Goal: Task Accomplishment & Management: Manage account settings

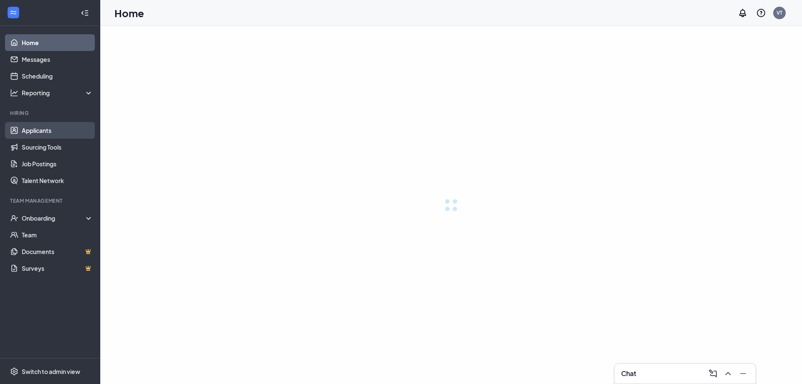
click at [56, 129] on link "Applicants" at bounding box center [57, 130] width 71 height 17
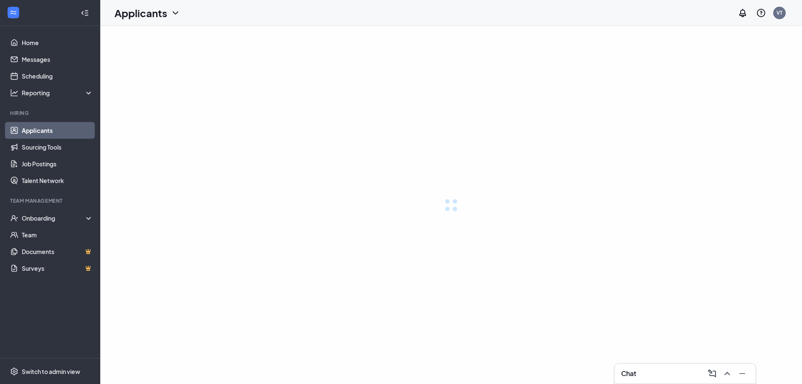
click at [38, 133] on link "Applicants" at bounding box center [57, 130] width 71 height 17
click at [40, 131] on link "Applicants" at bounding box center [57, 130] width 71 height 17
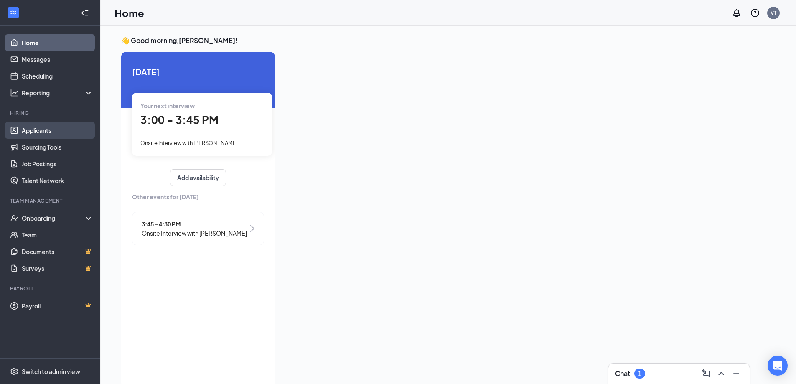
click at [33, 131] on link "Applicants" at bounding box center [57, 130] width 71 height 17
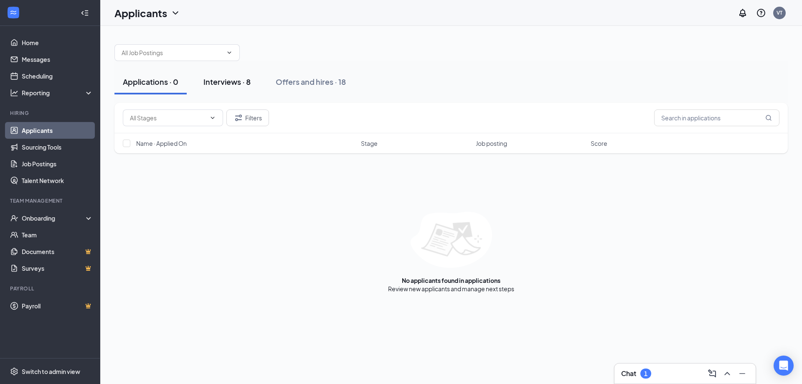
click at [222, 82] on div "Interviews · 8" at bounding box center [226, 81] width 47 height 10
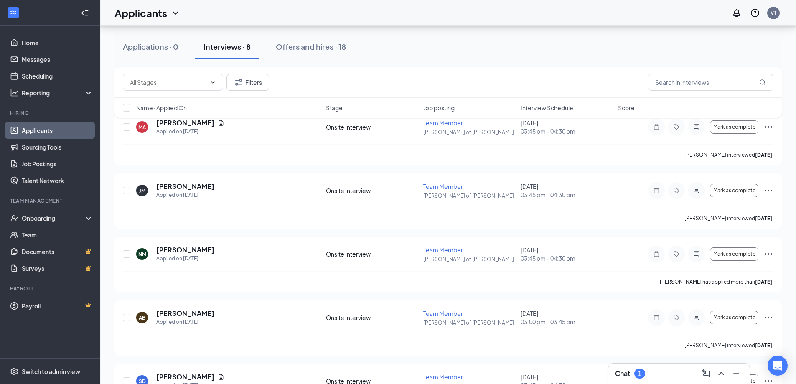
scroll to position [287, 0]
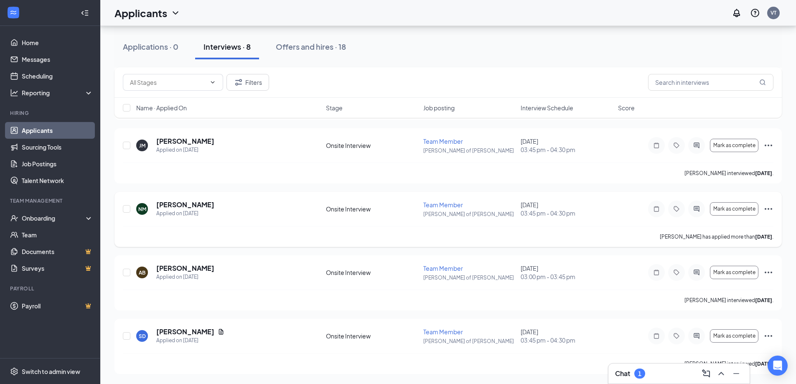
click at [470, 222] on div "NM [PERSON_NAME] Applied on [DATE] Onsite Interview Team Member [PERSON_NAME] o…" at bounding box center [448, 213] width 650 height 26
click at [397, 67] on div "Applications · 0 Interviews · 8 Offers and hires · 18" at bounding box center [447, 47] width 667 height 42
drag, startPoint x: 397, startPoint y: 67, endPoint x: 505, endPoint y: 56, distance: 108.8
click at [397, 67] on div "Applications · 0 Interviews · 8 Offers and hires · 18" at bounding box center [447, 47] width 667 height 42
click at [530, 53] on div "Applications · 0 Interviews · 8 Offers and hires · 18" at bounding box center [447, 46] width 667 height 25
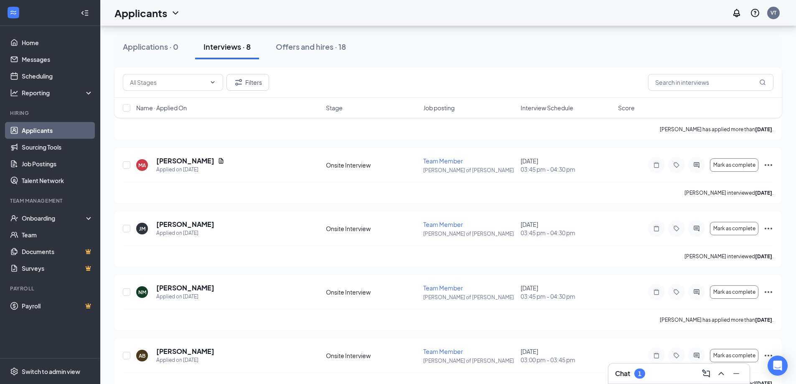
scroll to position [204, 0]
click at [310, 49] on div "Offers and hires · 18" at bounding box center [311, 46] width 70 height 10
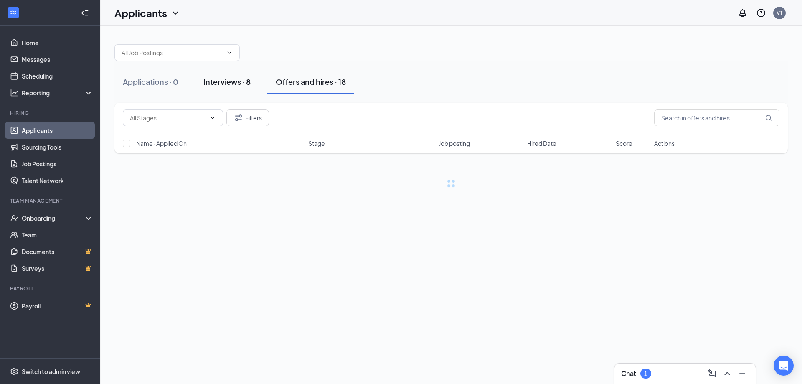
click at [152, 84] on div "Applications · 0" at bounding box center [151, 81] width 56 height 10
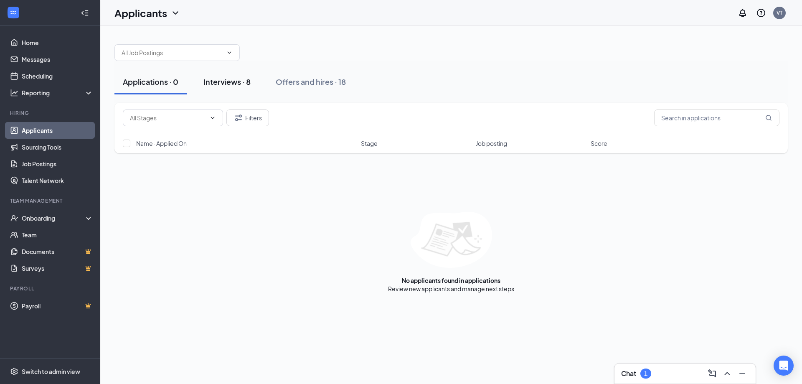
click at [234, 84] on div "Interviews · 8" at bounding box center [226, 81] width 47 height 10
